Goal: Task Accomplishment & Management: Use online tool/utility

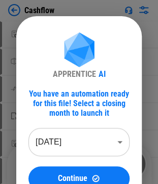
click at [49, 143] on body "Cashflow Move Or Copy Sheet pending... Rename Sheet pending... Reorder Sheet pe…" at bounding box center [79, 92] width 158 height 184
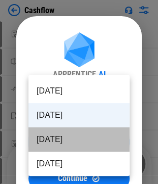
click at [83, 137] on li "Aug 2025" at bounding box center [78, 140] width 101 height 24
type input "********"
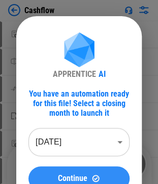
click at [79, 177] on span "Continue" at bounding box center [72, 179] width 29 height 8
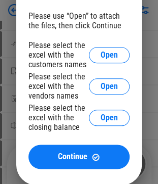
scroll to position [46, 0]
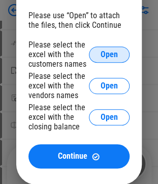
click at [112, 49] on button "Open" at bounding box center [109, 55] width 41 height 16
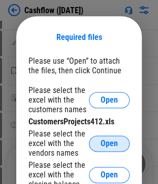
click at [97, 140] on button "Open" at bounding box center [109, 144] width 41 height 16
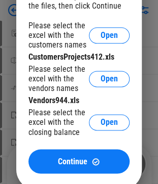
scroll to position [110, 0]
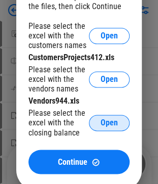
click at [95, 127] on button "Open" at bounding box center [109, 123] width 41 height 16
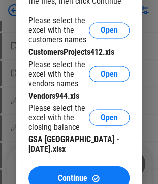
scroll to position [182, 0]
